Goal: Transaction & Acquisition: Purchase product/service

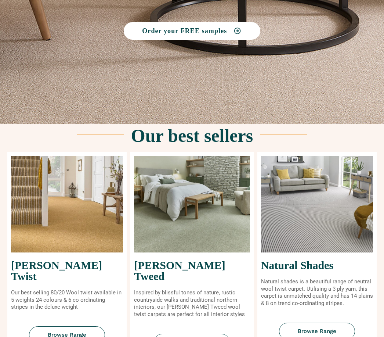
scroll to position [221, 0]
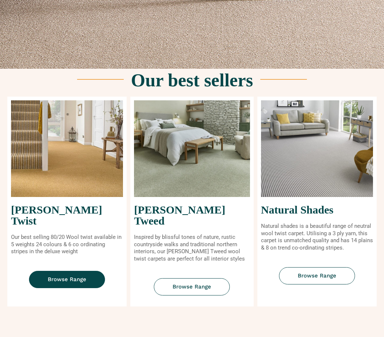
click at [84, 271] on link "Browse Range" at bounding box center [67, 279] width 76 height 17
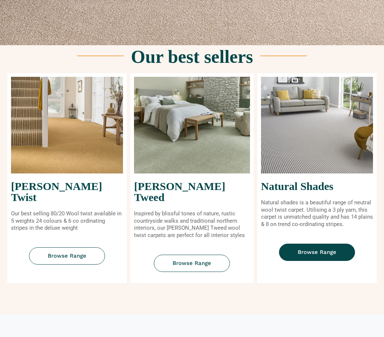
click at [310, 257] on link "Browse Range" at bounding box center [317, 251] width 76 height 17
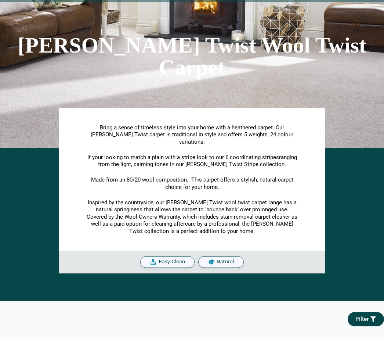
scroll to position [50, 0]
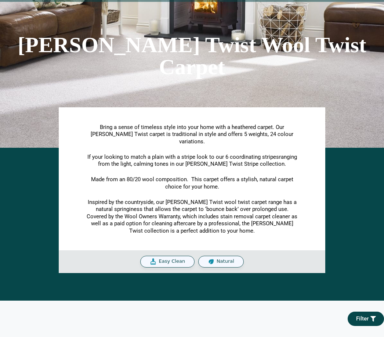
click at [170, 258] on span "Easy Clean" at bounding box center [172, 261] width 26 height 6
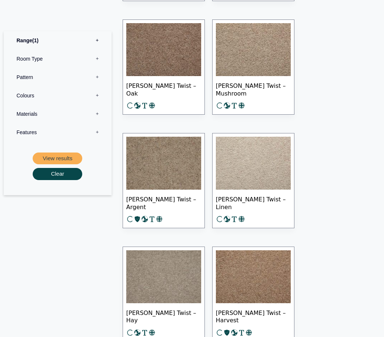
scroll to position [965, 0]
click at [272, 170] on img at bounding box center [253, 163] width 75 height 53
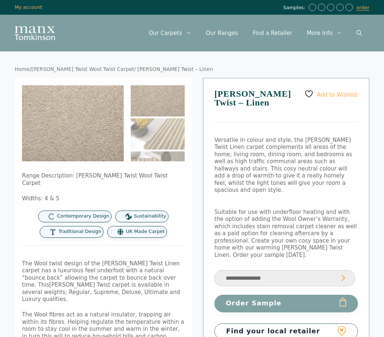
click at [97, 213] on span "Contemporary Design" at bounding box center [83, 216] width 53 height 6
click at [95, 135] on img at bounding box center [169, 195] width 294 height 220
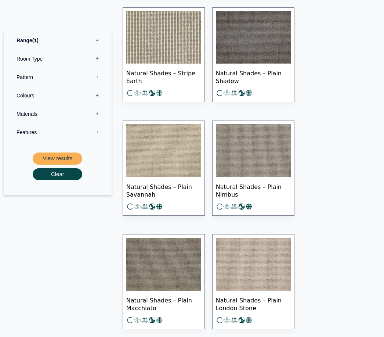
scroll to position [644, 0]
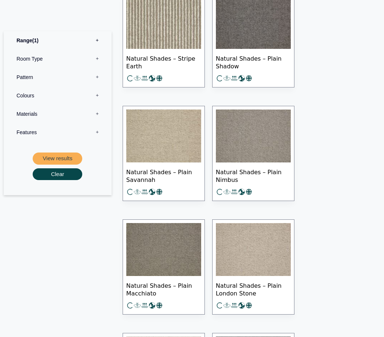
click at [273, 287] on span "Natural Shades – Plain London Stone" at bounding box center [253, 289] width 75 height 26
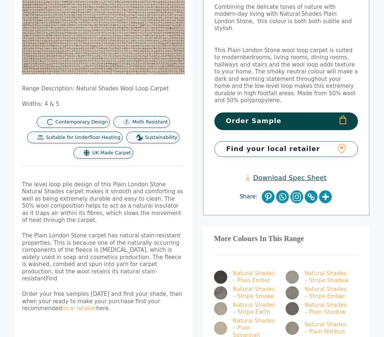
scroll to position [133, 0]
click at [224, 302] on img at bounding box center [220, 308] width 13 height 13
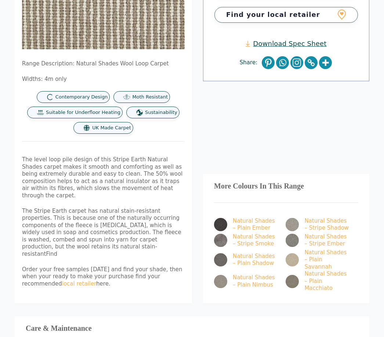
scroll to position [259, 0]
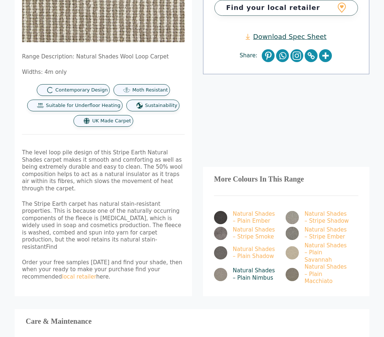
click at [222, 268] on img at bounding box center [220, 274] width 13 height 13
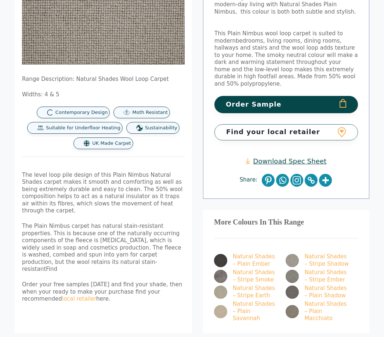
scroll to position [142, 0]
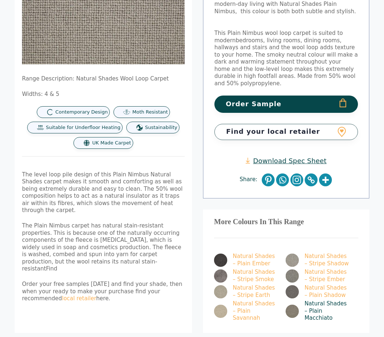
click at [293, 305] on img at bounding box center [292, 311] width 13 height 13
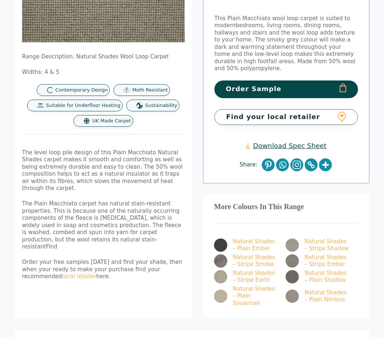
scroll to position [165, 0]
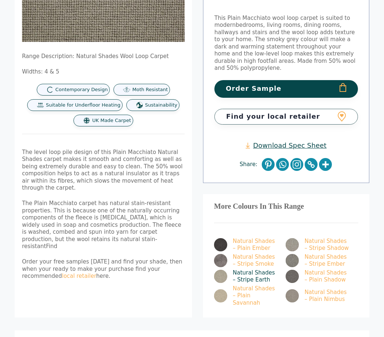
click at [224, 270] on img at bounding box center [220, 276] width 13 height 13
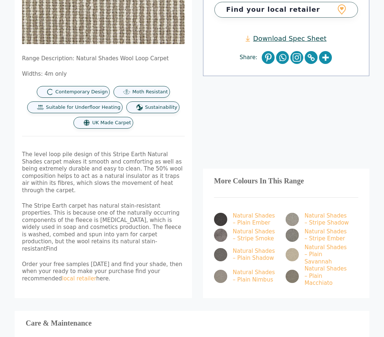
scroll to position [267, 0]
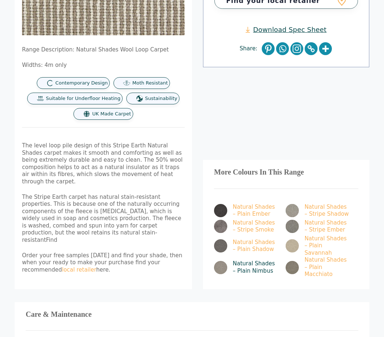
click at [223, 261] on img at bounding box center [220, 267] width 13 height 13
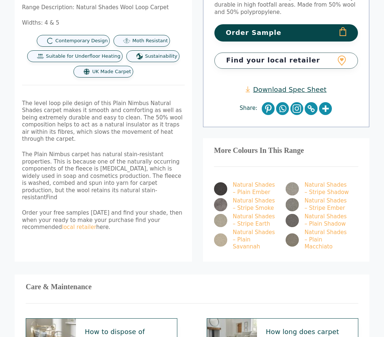
scroll to position [214, 0]
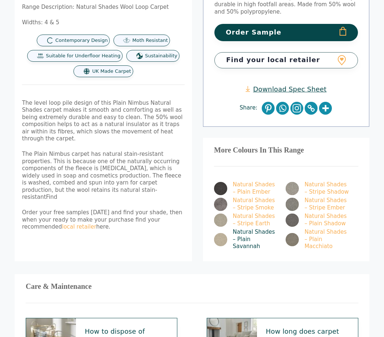
click at [218, 233] on img at bounding box center [220, 239] width 13 height 13
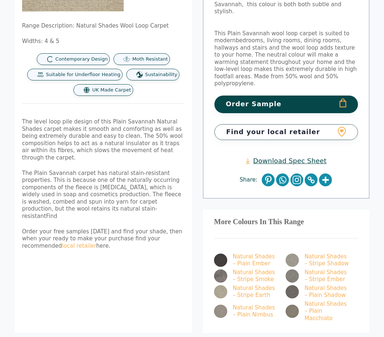
scroll to position [150, 0]
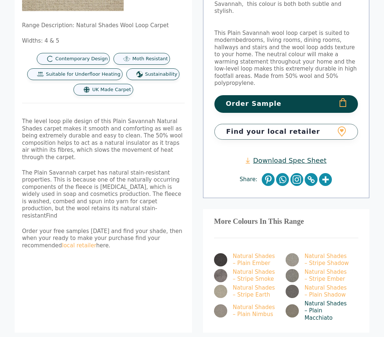
click at [292, 304] on img at bounding box center [292, 310] width 13 height 13
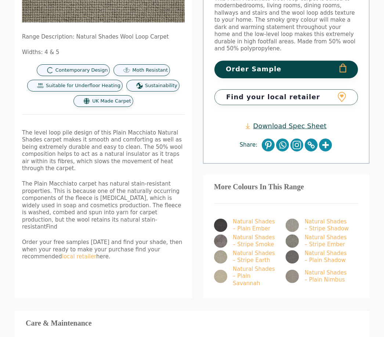
scroll to position [187, 0]
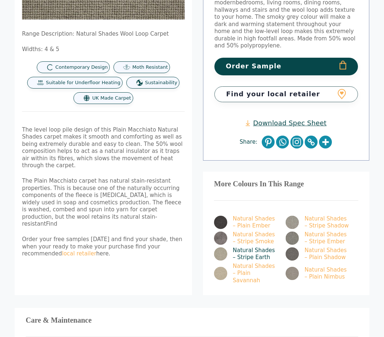
click at [223, 248] on img at bounding box center [220, 254] width 13 height 13
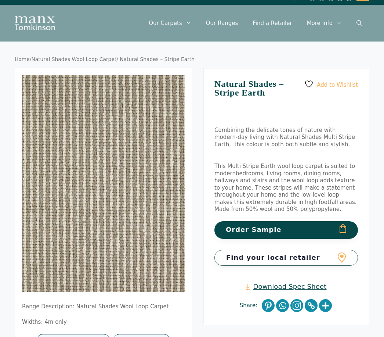
scroll to position [9, 0]
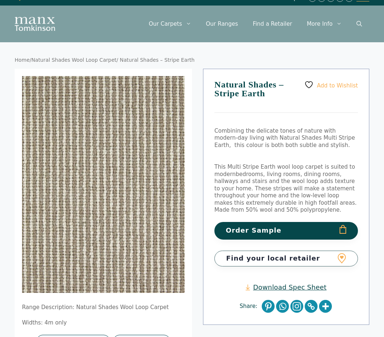
click at [286, 232] on button "Order Sample" at bounding box center [286, 230] width 144 height 17
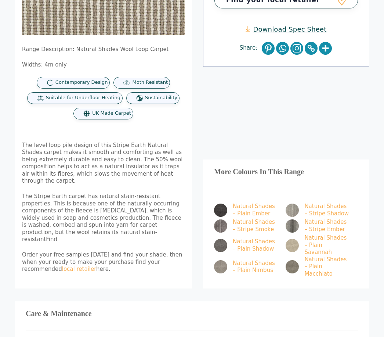
scroll to position [300, 0]
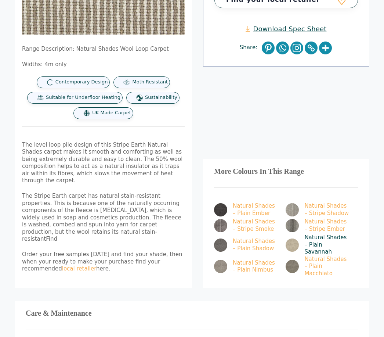
click at [293, 241] on img at bounding box center [292, 244] width 13 height 13
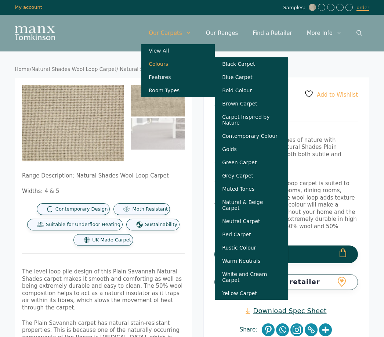
click at [169, 67] on link "Colours" at bounding box center [177, 63] width 73 height 13
click at [278, 214] on link "Natural & Beige Carpet" at bounding box center [251, 204] width 73 height 19
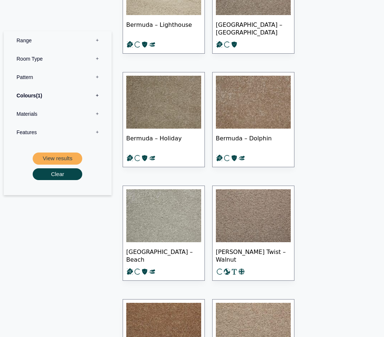
scroll to position [1089, 0]
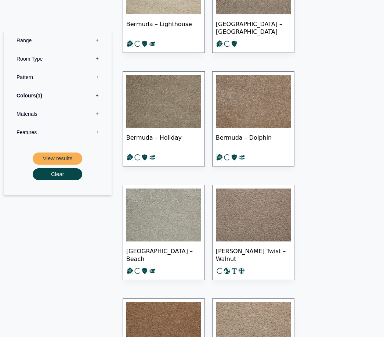
click at [97, 113] on label "Materials 0" at bounding box center [57, 114] width 97 height 18
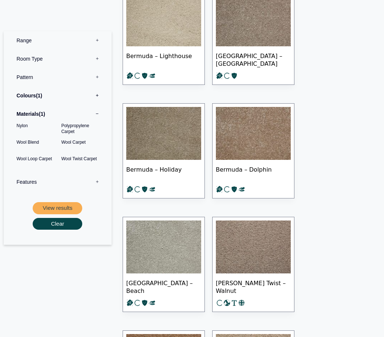
scroll to position [1057, 0]
click at [62, 207] on button "View results" at bounding box center [58, 208] width 50 height 12
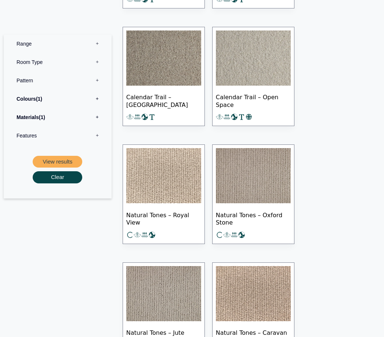
scroll to position [314, 0]
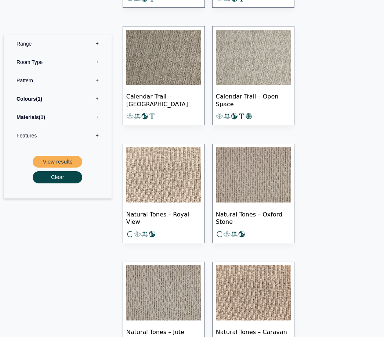
click at [165, 188] on img at bounding box center [163, 174] width 75 height 55
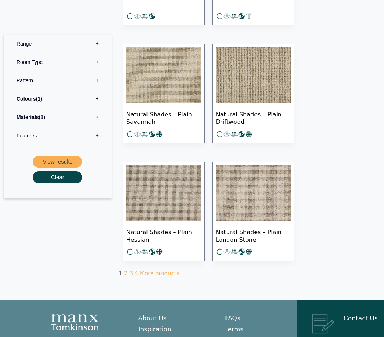
scroll to position [649, 0]
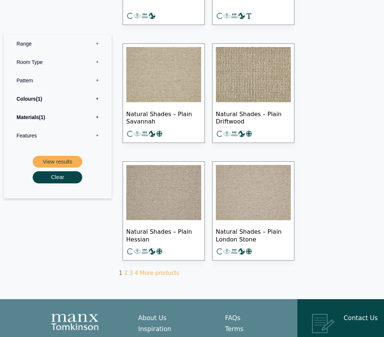
click at [254, 197] on img at bounding box center [253, 192] width 75 height 55
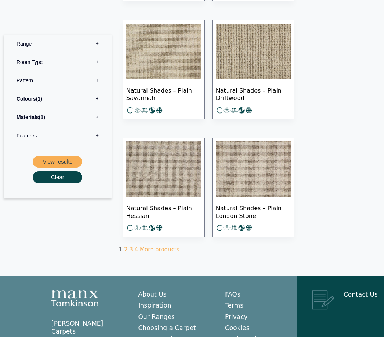
click at [159, 175] on img at bounding box center [163, 168] width 75 height 55
click at [94, 66] on label "Room Type 0" at bounding box center [57, 62] width 97 height 18
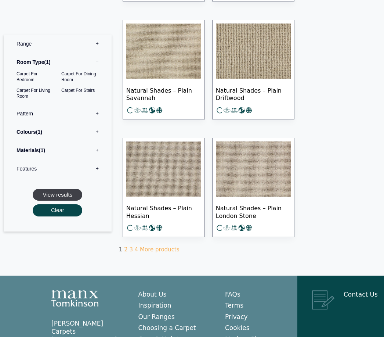
click at [54, 196] on button "View results" at bounding box center [58, 195] width 50 height 12
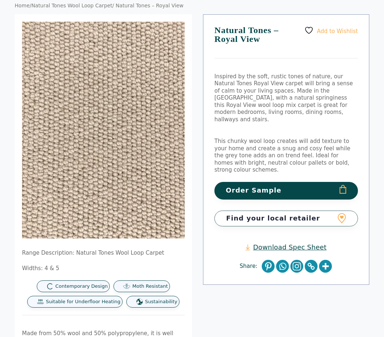
scroll to position [61, 0]
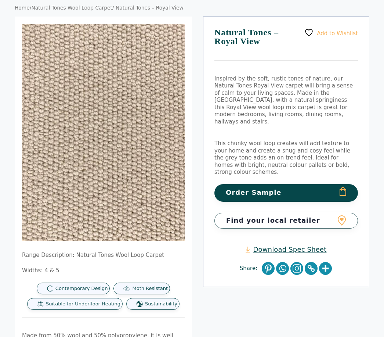
click at [311, 184] on button "Order Sample" at bounding box center [286, 192] width 144 height 17
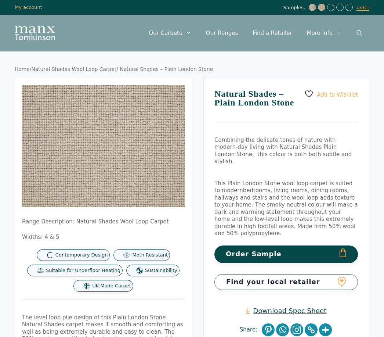
click at [302, 245] on button "Order Sample" at bounding box center [286, 253] width 144 height 17
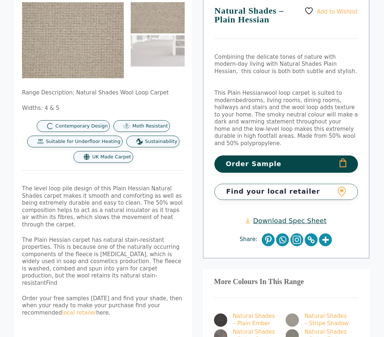
scroll to position [83, 0]
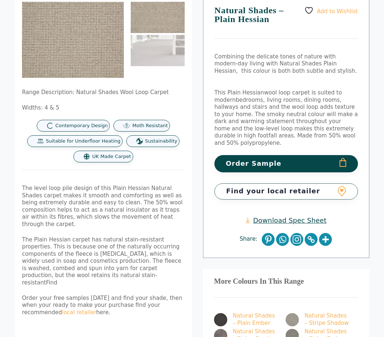
click at [313, 156] on button "Order Sample" at bounding box center [286, 163] width 144 height 17
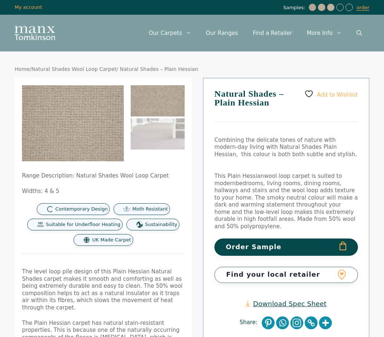
scroll to position [107, 0]
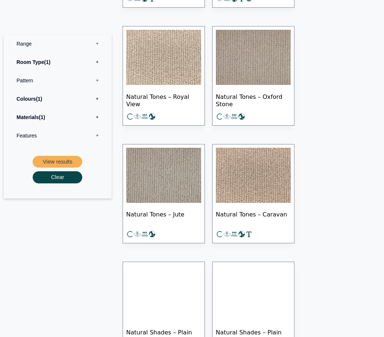
scroll to position [430, 0]
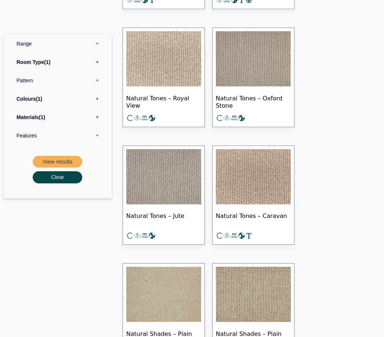
click at [97, 81] on label "Pattern 0" at bounding box center [57, 80] width 97 height 18
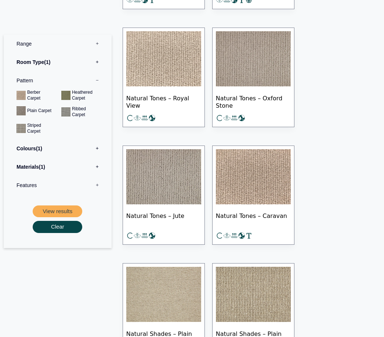
click at [95, 45] on label "Range 0" at bounding box center [57, 44] width 97 height 18
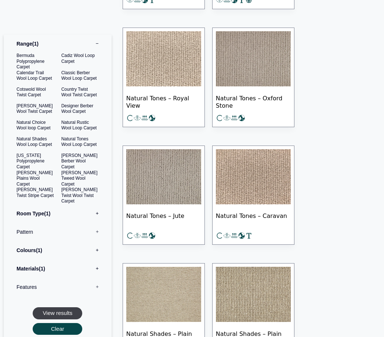
click at [51, 313] on button "View results" at bounding box center [58, 313] width 50 height 12
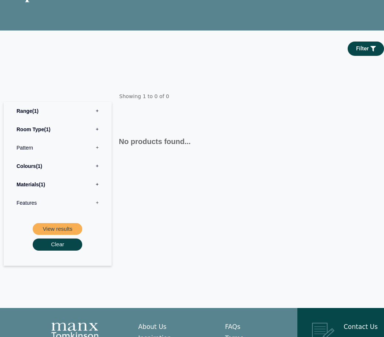
scroll to position [97, 0]
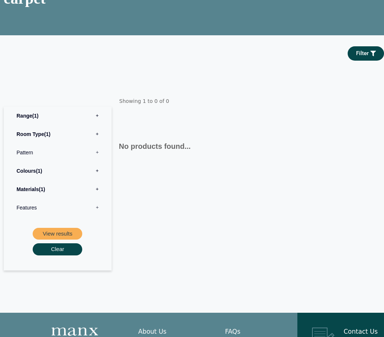
click at [91, 124] on label "Range 1" at bounding box center [57, 115] width 97 height 18
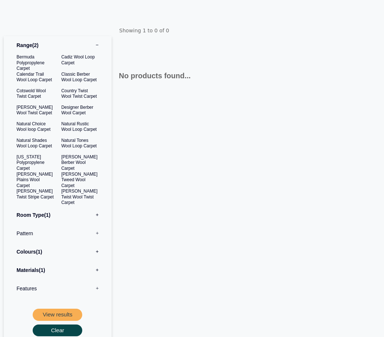
scroll to position [202, 0]
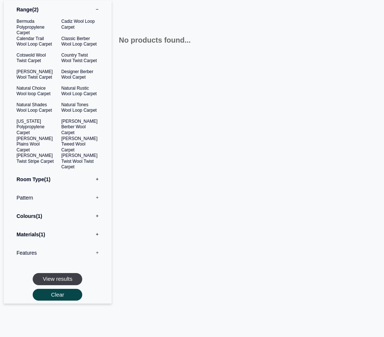
click at [51, 285] on button "View results" at bounding box center [58, 279] width 50 height 12
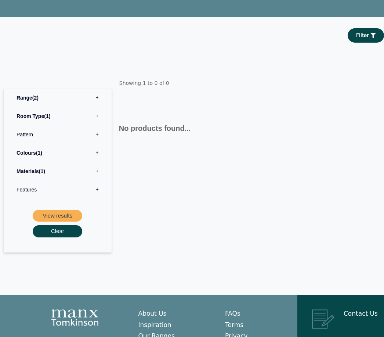
scroll to position [115, 0]
click at [94, 103] on label "Range 2" at bounding box center [57, 98] width 97 height 18
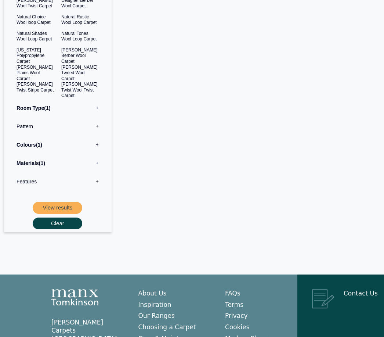
scroll to position [275, 0]
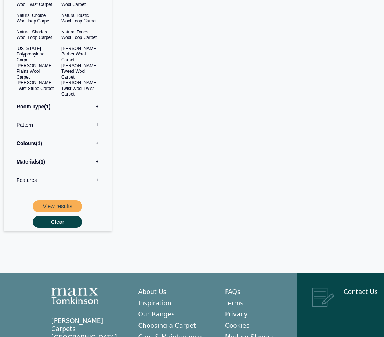
click at [94, 153] on label "Colours 1" at bounding box center [57, 143] width 97 height 18
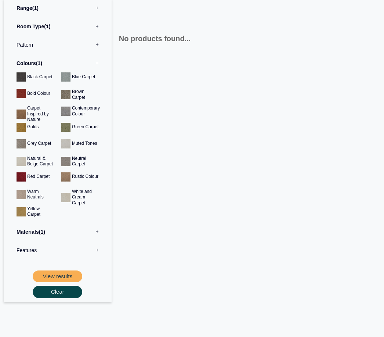
scroll to position [204, 0]
click at [92, 241] on label "Materials 1" at bounding box center [57, 232] width 97 height 18
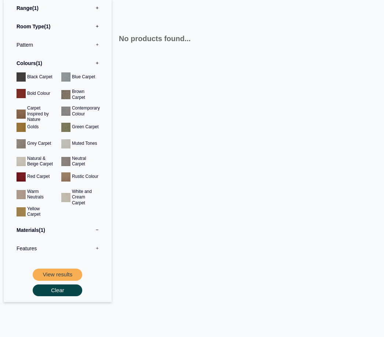
scroll to position [204, 0]
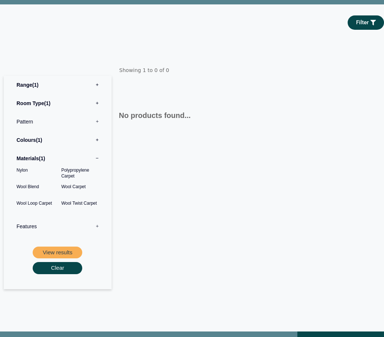
click at [26, 149] on label "Colours 1" at bounding box center [57, 140] width 97 height 18
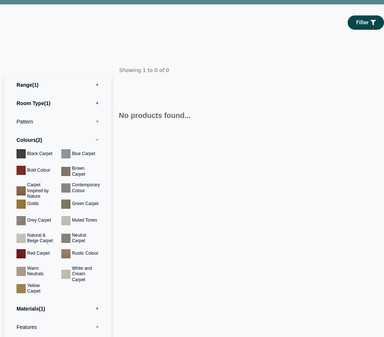
click at [91, 149] on label "Colours 2" at bounding box center [57, 140] width 97 height 18
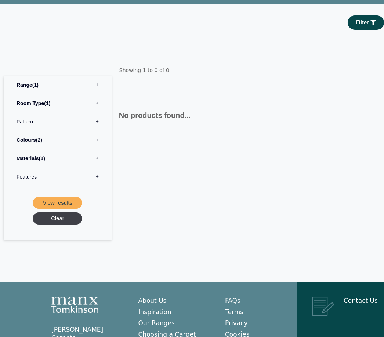
click at [47, 224] on button "Clear" at bounding box center [58, 218] width 50 height 12
click at [25, 94] on label "Range 0" at bounding box center [57, 85] width 97 height 18
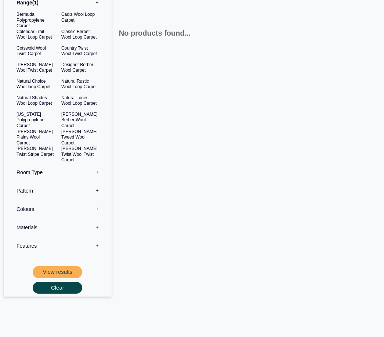
scroll to position [210, 0]
click at [20, 198] on label "Pattern 0" at bounding box center [57, 190] width 97 height 18
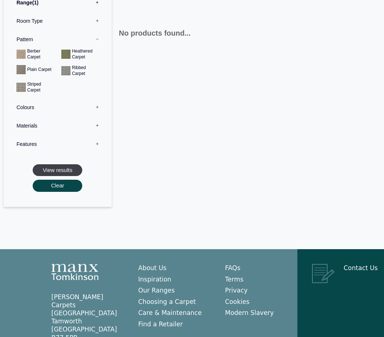
click at [55, 176] on button "View results" at bounding box center [58, 170] width 50 height 12
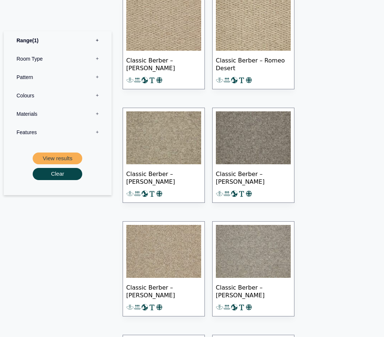
scroll to position [895, 0]
click at [162, 244] on img at bounding box center [163, 251] width 75 height 53
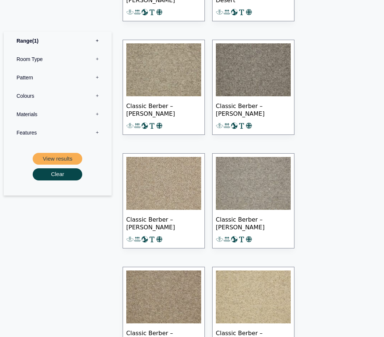
scroll to position [950, 0]
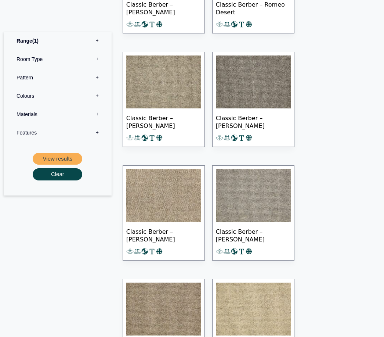
click at [24, 38] on label "Range 1" at bounding box center [57, 40] width 97 height 18
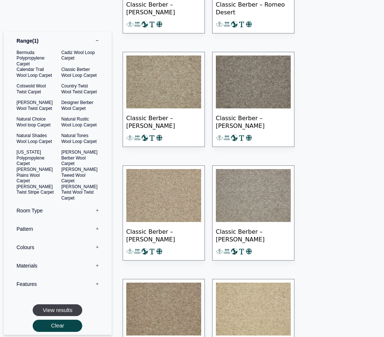
click at [53, 311] on button "View results" at bounding box center [58, 310] width 50 height 12
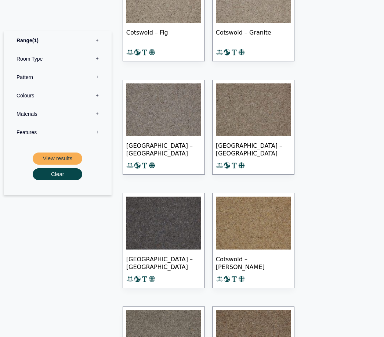
click at [19, 39] on label "Range 1" at bounding box center [57, 40] width 97 height 18
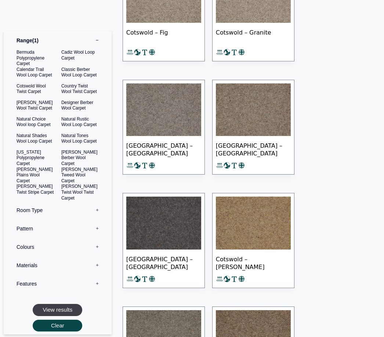
click at [54, 308] on button "View results" at bounding box center [58, 310] width 50 height 12
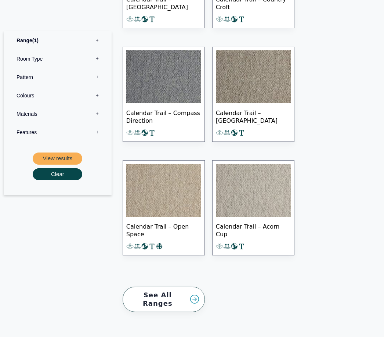
scroll to position [881, 0]
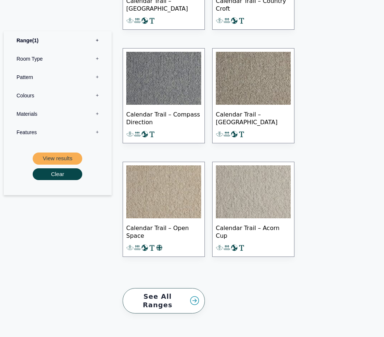
click at [158, 188] on img at bounding box center [163, 191] width 75 height 53
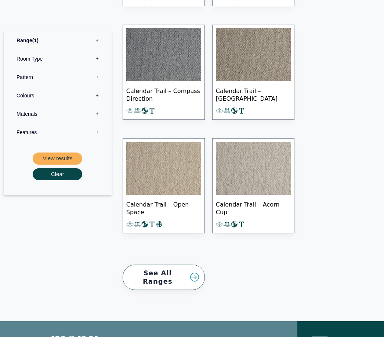
click at [22, 43] on label "Range 1" at bounding box center [57, 40] width 97 height 18
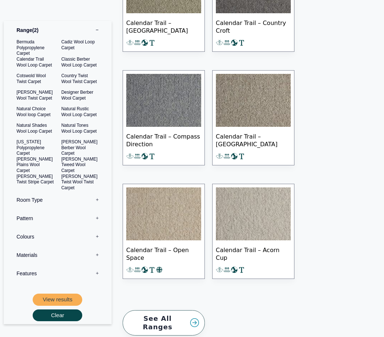
scroll to position [859, 0]
click at [53, 293] on button "View results" at bounding box center [58, 299] width 50 height 12
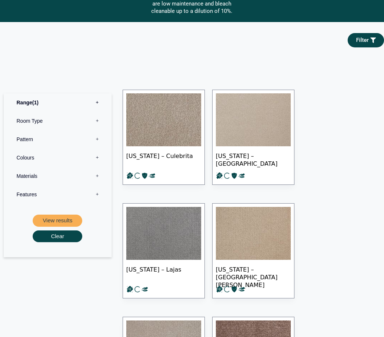
scroll to position [368, 0]
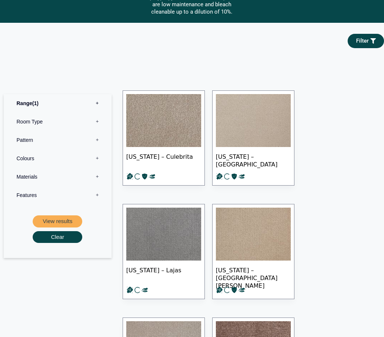
click at [156, 118] on img at bounding box center [163, 120] width 75 height 53
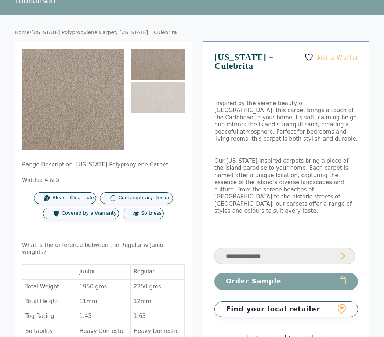
scroll to position [33, 0]
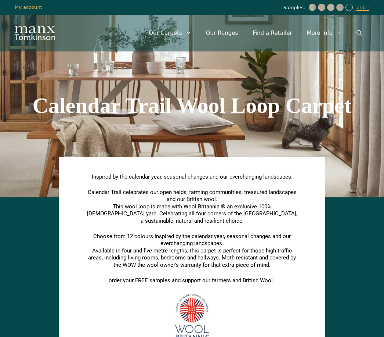
scroll to position [859, 0]
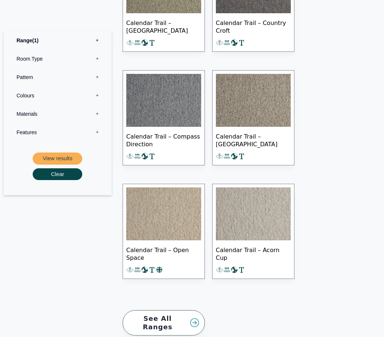
click at [21, 41] on label "Range 1" at bounding box center [57, 40] width 97 height 18
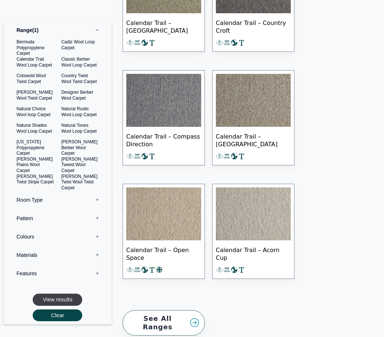
click at [54, 293] on button "View results" at bounding box center [58, 299] width 50 height 12
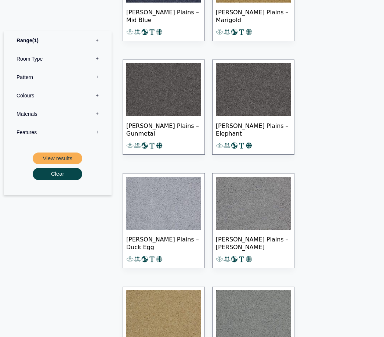
scroll to position [937, 0]
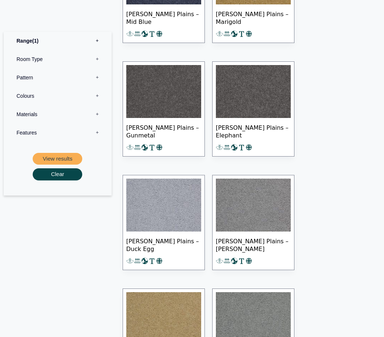
click at [27, 44] on label "Range 1" at bounding box center [57, 40] width 97 height 18
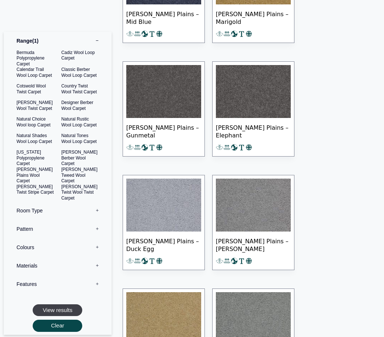
click at [50, 304] on button "View results" at bounding box center [58, 310] width 50 height 12
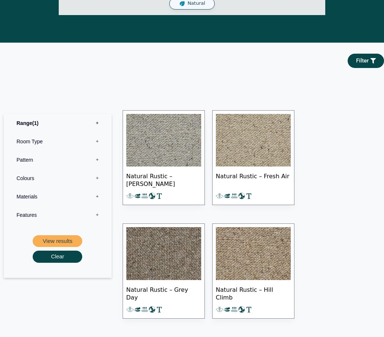
click at [24, 124] on label "Range 1" at bounding box center [57, 123] width 97 height 18
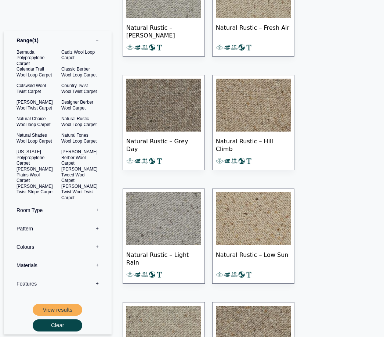
scroll to position [419, 0]
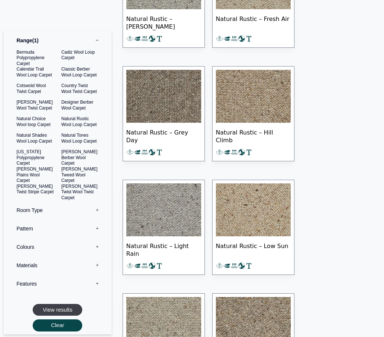
click at [53, 308] on button "View results" at bounding box center [58, 310] width 50 height 12
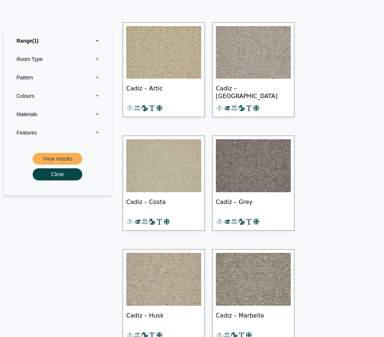
scroll to position [394, 0]
click at [160, 162] on img at bounding box center [163, 166] width 75 height 53
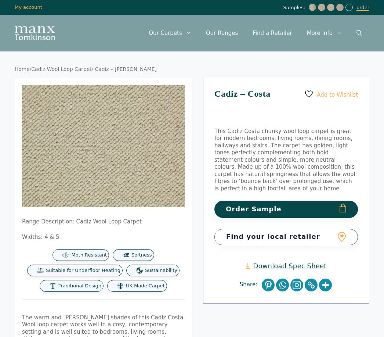
click at [362, 10] on link "order" at bounding box center [363, 8] width 13 height 6
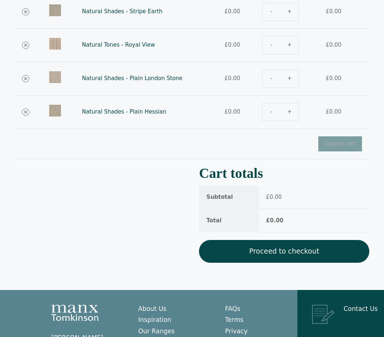
scroll to position [129, 0]
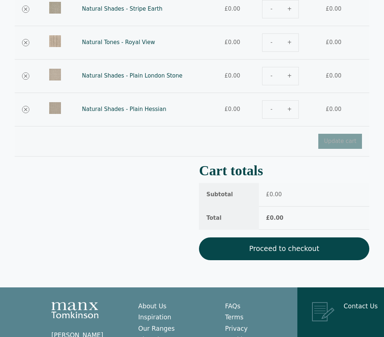
click at [287, 249] on link "Proceed to checkout" at bounding box center [284, 249] width 170 height 23
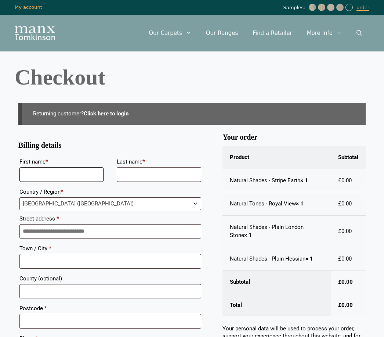
click at [29, 174] on input "First name *" at bounding box center [61, 174] width 84 height 15
type input "*****"
click at [128, 179] on input "Last name *" at bounding box center [159, 174] width 84 height 15
type input "********"
click at [74, 234] on input "Street address *" at bounding box center [110, 231] width 182 height 15
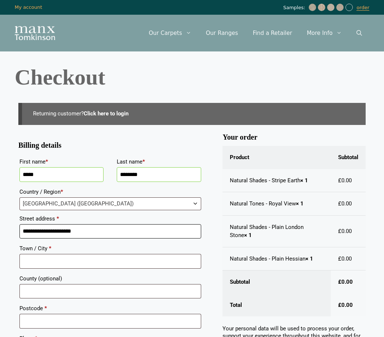
type input "**********"
click at [36, 261] on input "Town / City *" at bounding box center [110, 261] width 182 height 15
type input "**********"
click at [34, 286] on input "County (optional)" at bounding box center [110, 291] width 182 height 15
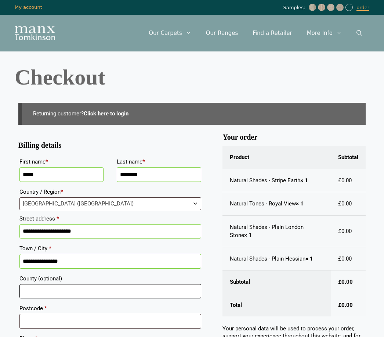
scroll to position [109, 0]
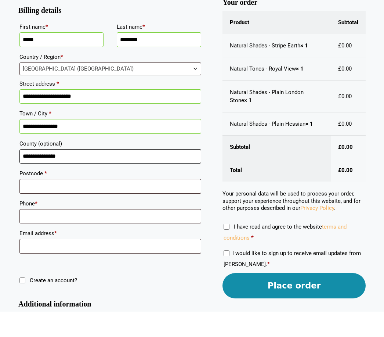
type input "**********"
click at [36, 204] on input "Postcode *" at bounding box center [110, 211] width 182 height 15
type input "********"
click at [41, 234] on input "Phone *" at bounding box center [110, 241] width 182 height 15
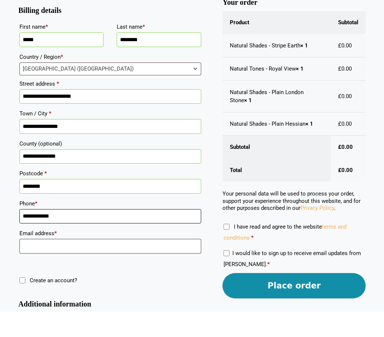
type input "**********"
click at [31, 264] on input "Email address *" at bounding box center [110, 271] width 182 height 15
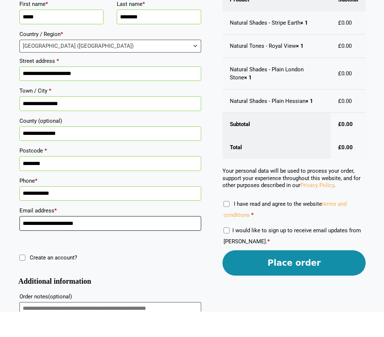
scroll to position [191, 0]
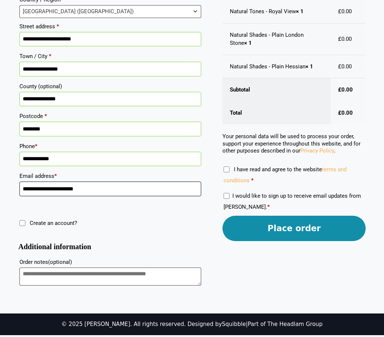
type input "**********"
click at [35, 277] on textarea "Order notes (optional)" at bounding box center [110, 278] width 182 height 18
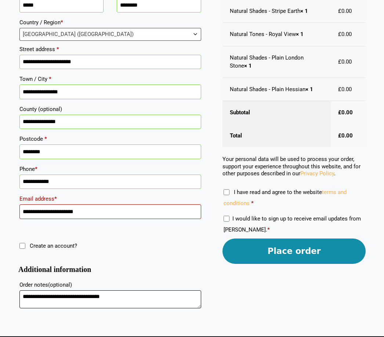
scroll to position [169, 0]
type textarea "**********"
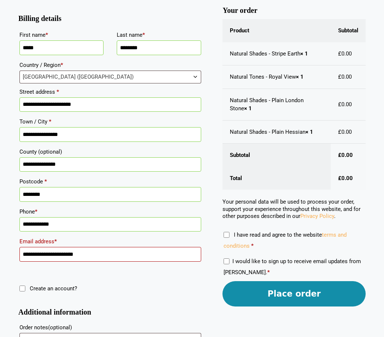
scroll to position [126, 0]
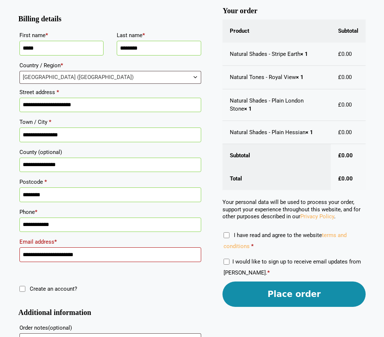
click at [300, 293] on button "Place order" at bounding box center [294, 293] width 143 height 25
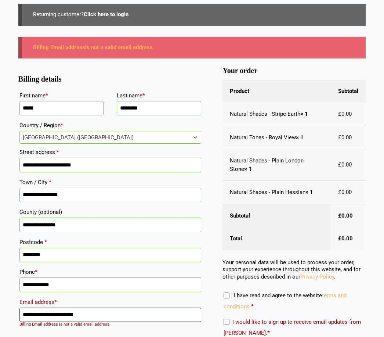
scroll to position [99, 0]
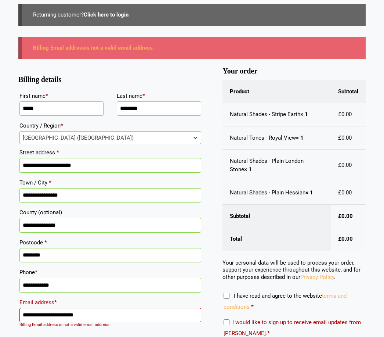
click at [98, 319] on input "**********" at bounding box center [110, 315] width 182 height 15
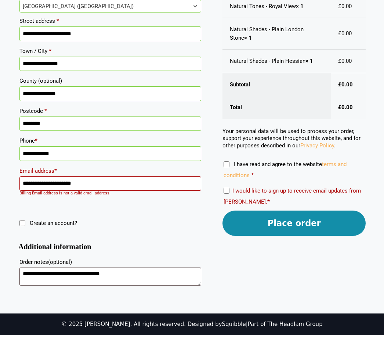
scroll to position [224, 0]
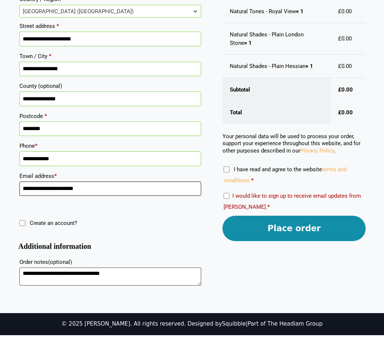
type input "**********"
click at [293, 223] on button "Place order" at bounding box center [294, 229] width 143 height 25
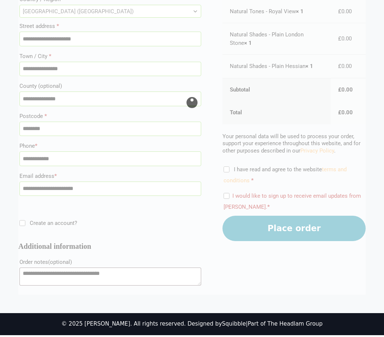
scroll to position [200, 0]
